Goal: Task Accomplishment & Management: Use online tool/utility

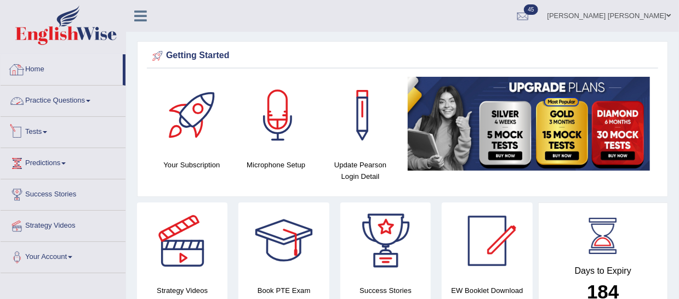
click at [45, 130] on link "Tests" at bounding box center [63, 130] width 125 height 27
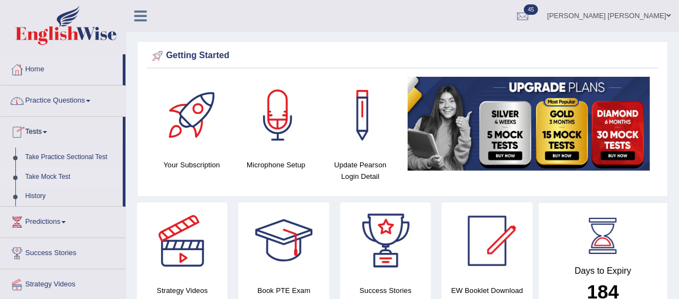
click at [64, 173] on link "Take Mock Test" at bounding box center [71, 177] width 103 height 20
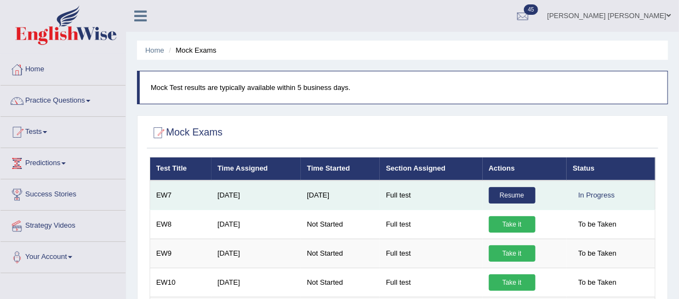
click at [510, 192] on link "Resume" at bounding box center [512, 195] width 47 height 16
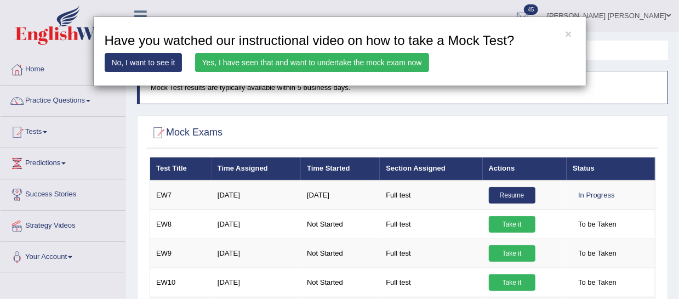
click at [251, 65] on link "Yes, I have seen that and want to undertake the mock exam now" at bounding box center [312, 62] width 234 height 19
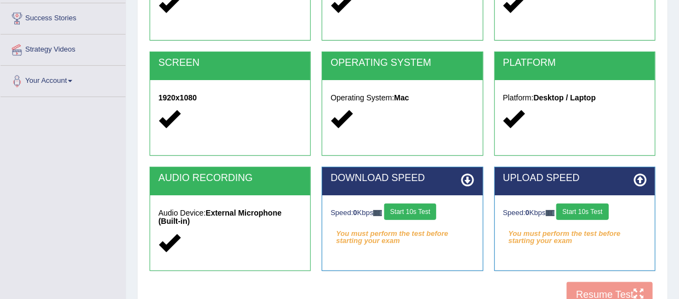
click at [423, 213] on button "Start 10s Test" at bounding box center [410, 211] width 52 height 16
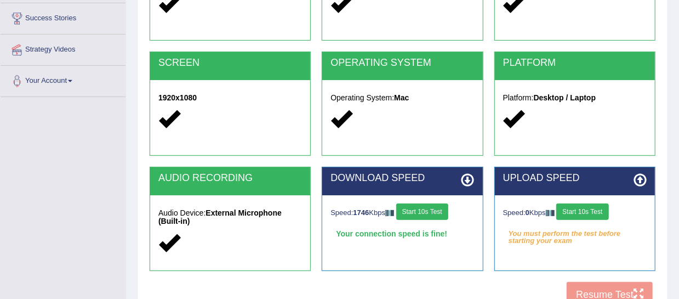
click at [568, 209] on button "Start 10s Test" at bounding box center [582, 211] width 52 height 16
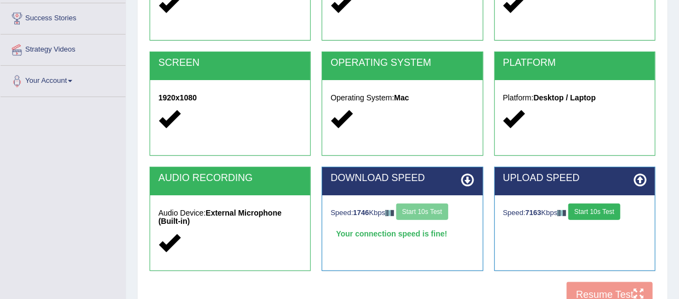
click at [587, 215] on button "Start 10s Test" at bounding box center [594, 211] width 52 height 16
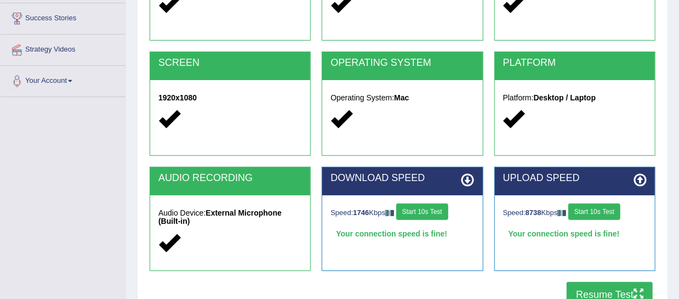
click at [627, 291] on button "Resume Test" at bounding box center [610, 294] width 86 height 25
